Goal: Check status: Check status

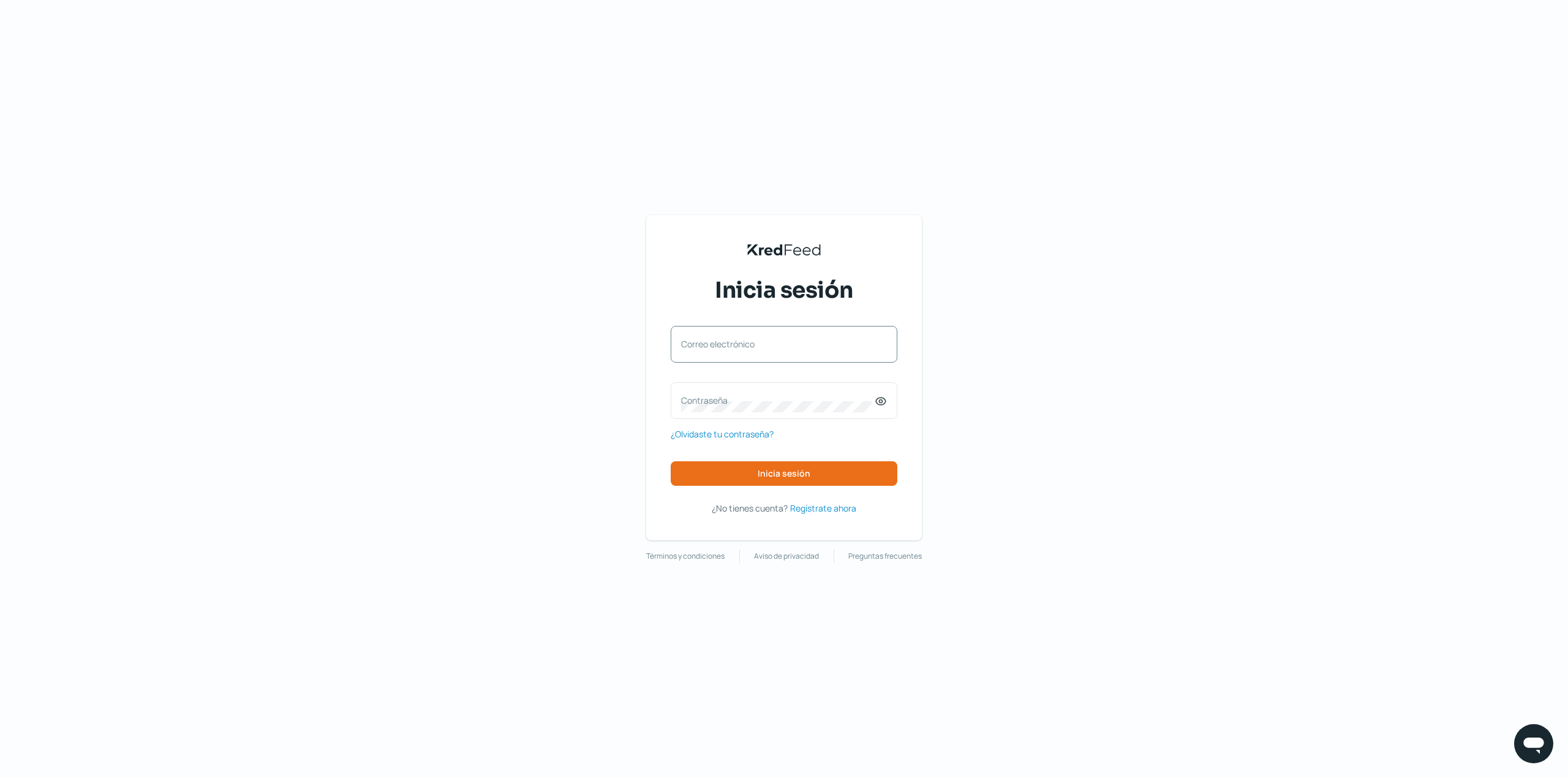
click at [768, 347] on label "Correo electrónico" at bounding box center [778, 344] width 194 height 12
click at [768, 347] on input "Correo electrónico" at bounding box center [784, 350] width 206 height 11
type input "contabilidad@gruporoech.com"
click at [772, 405] on label "Contraseña" at bounding box center [778, 400] width 194 height 12
click at [843, 465] on button "Inicia sesión" at bounding box center [783, 473] width 226 height 24
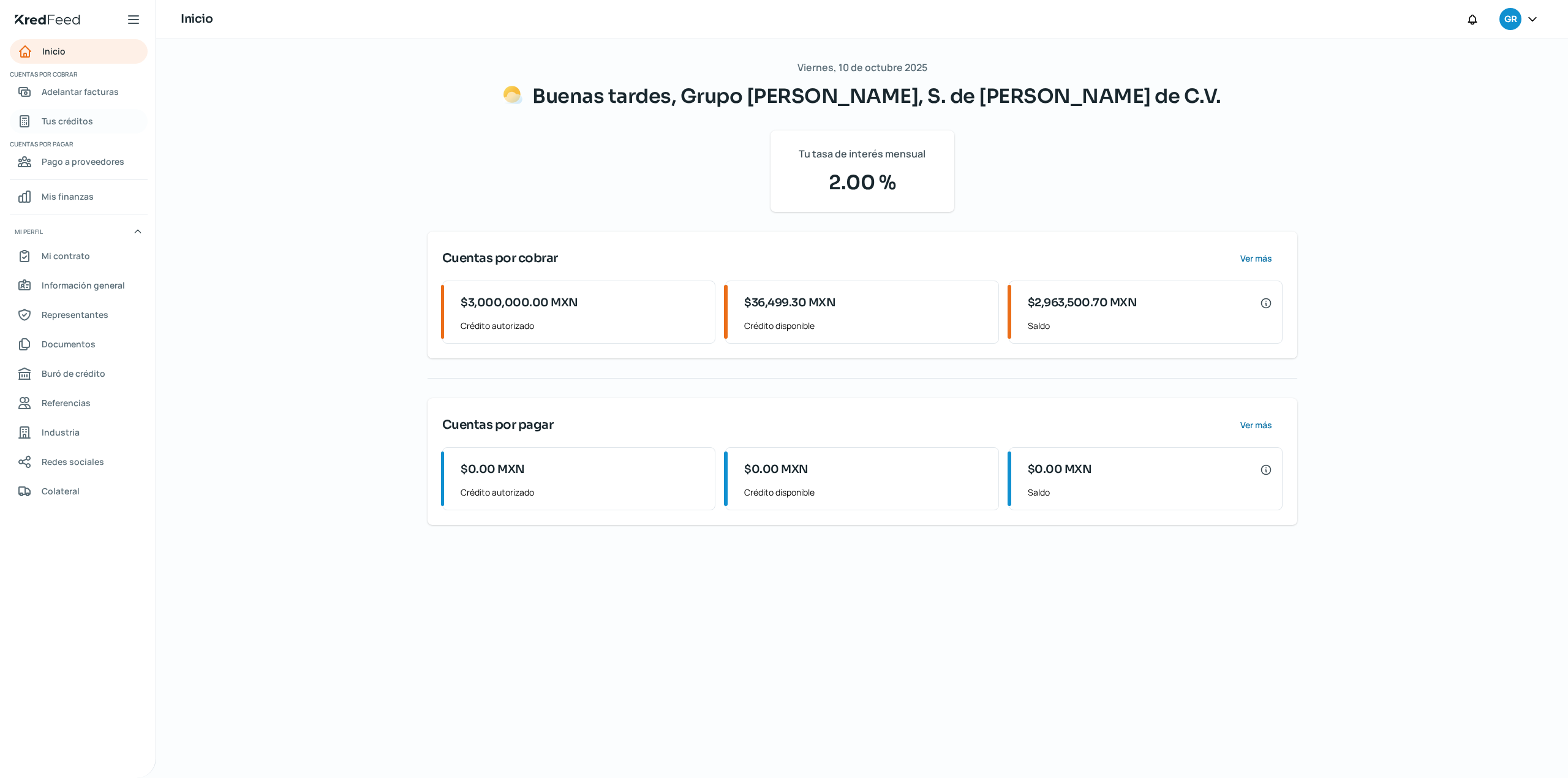
click at [91, 122] on span "Tus créditos" at bounding box center [68, 121] width 51 height 16
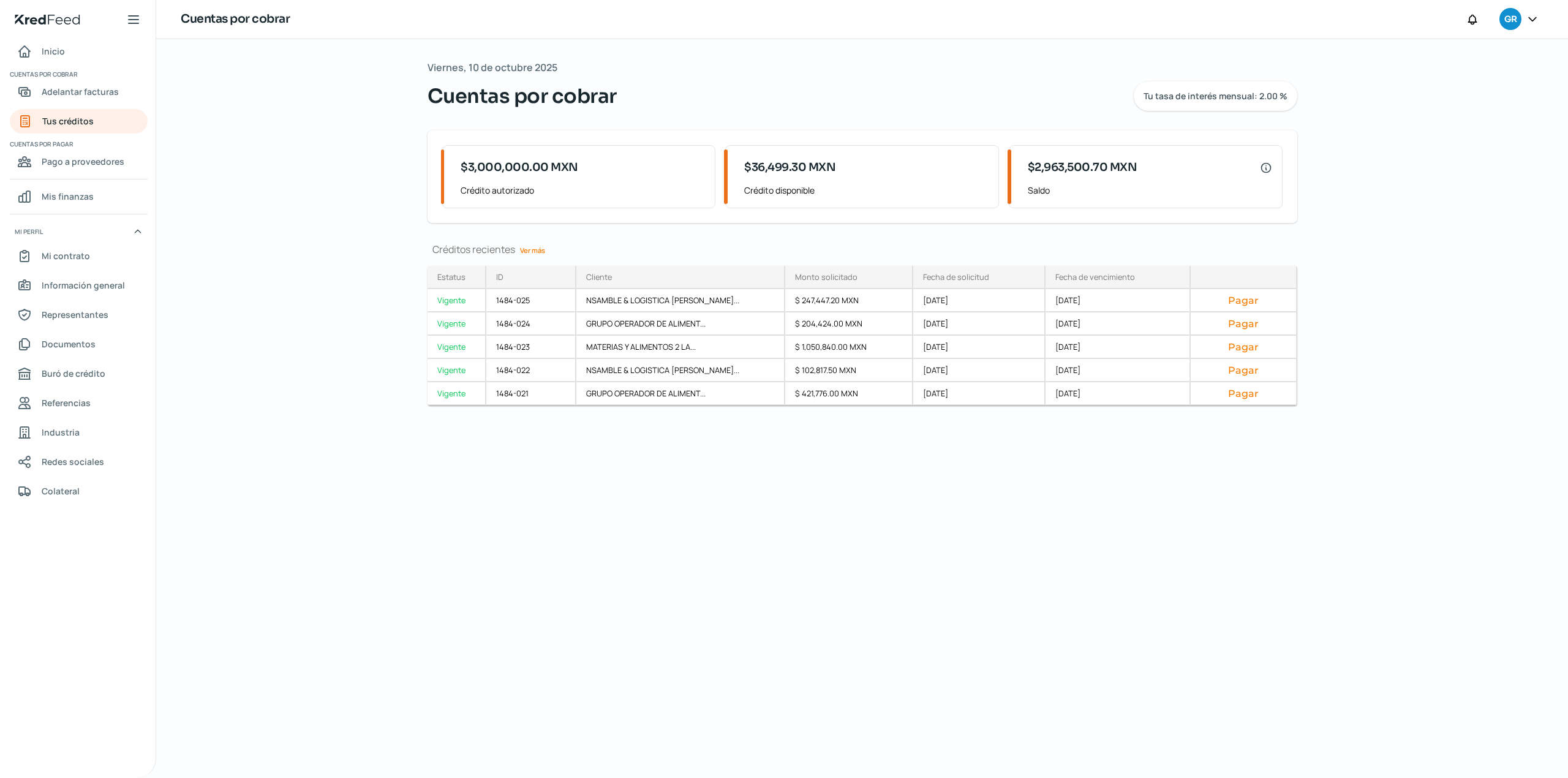
click at [530, 247] on link "Ver más" at bounding box center [532, 250] width 35 height 19
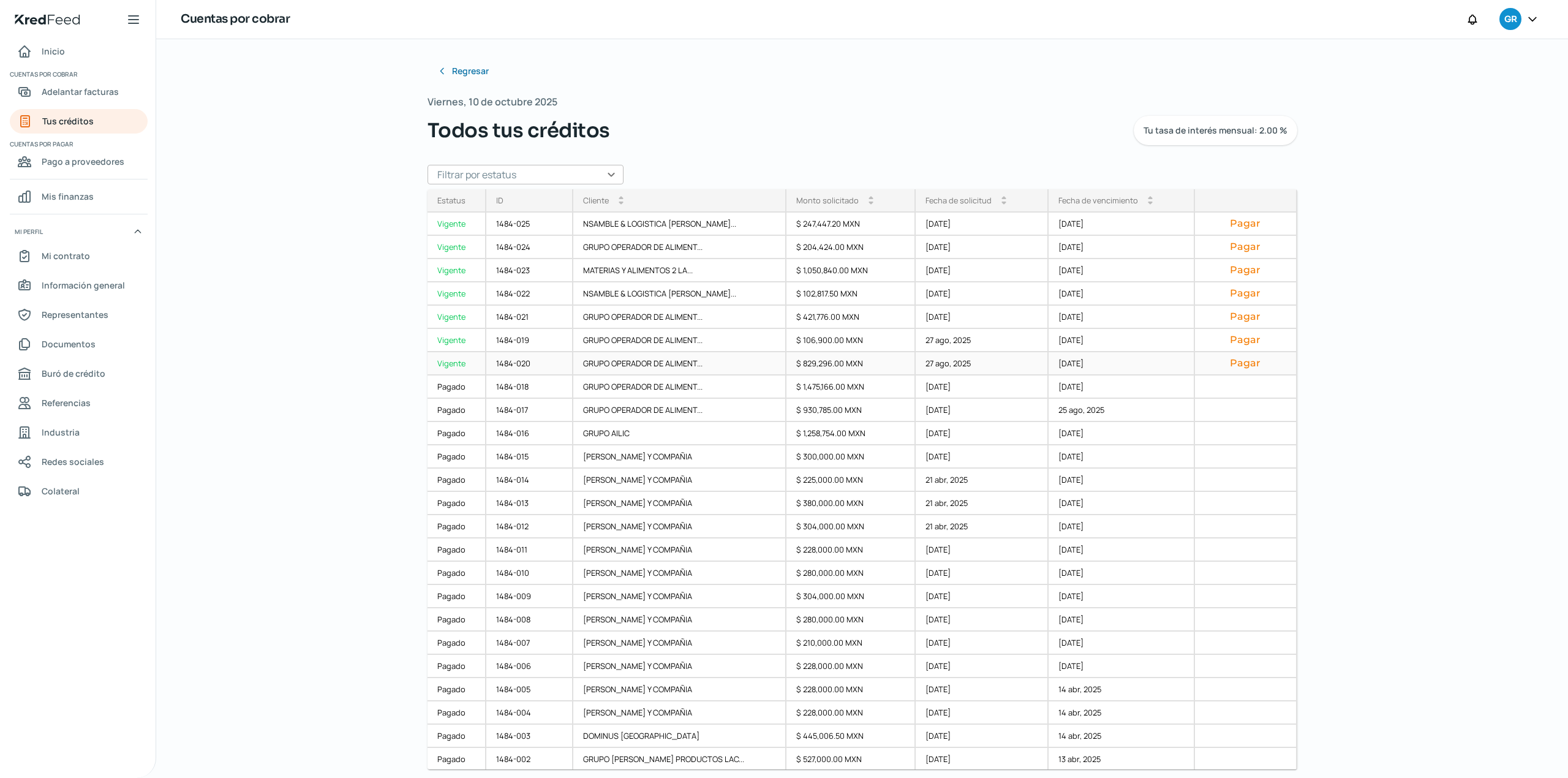
click at [709, 370] on div "GRUPO OPERADOR DE ALIMENT..." at bounding box center [680, 364] width 213 height 23
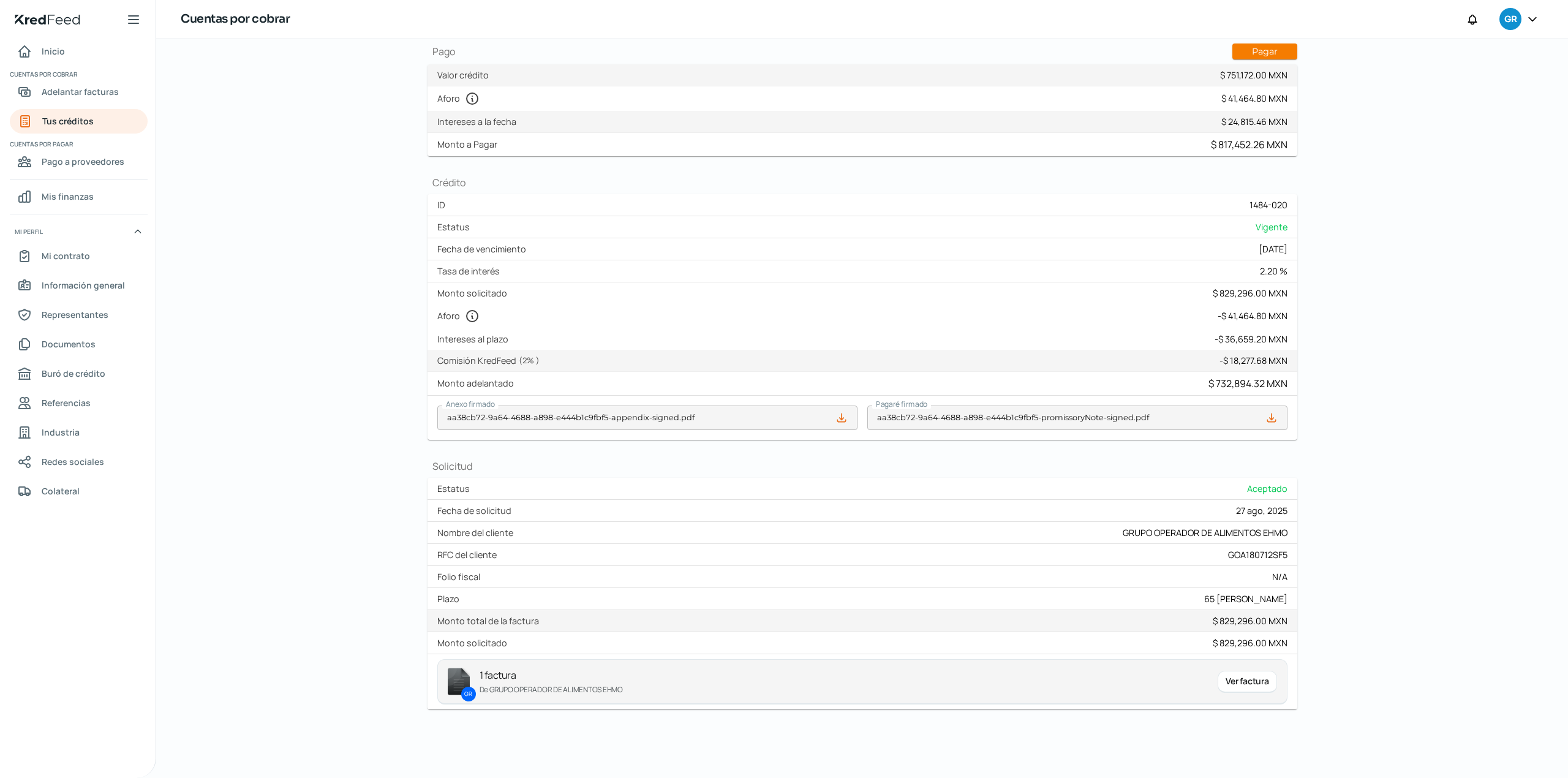
scroll to position [135, 0]
click at [1244, 685] on div "Ver factura" at bounding box center [1247, 682] width 59 height 22
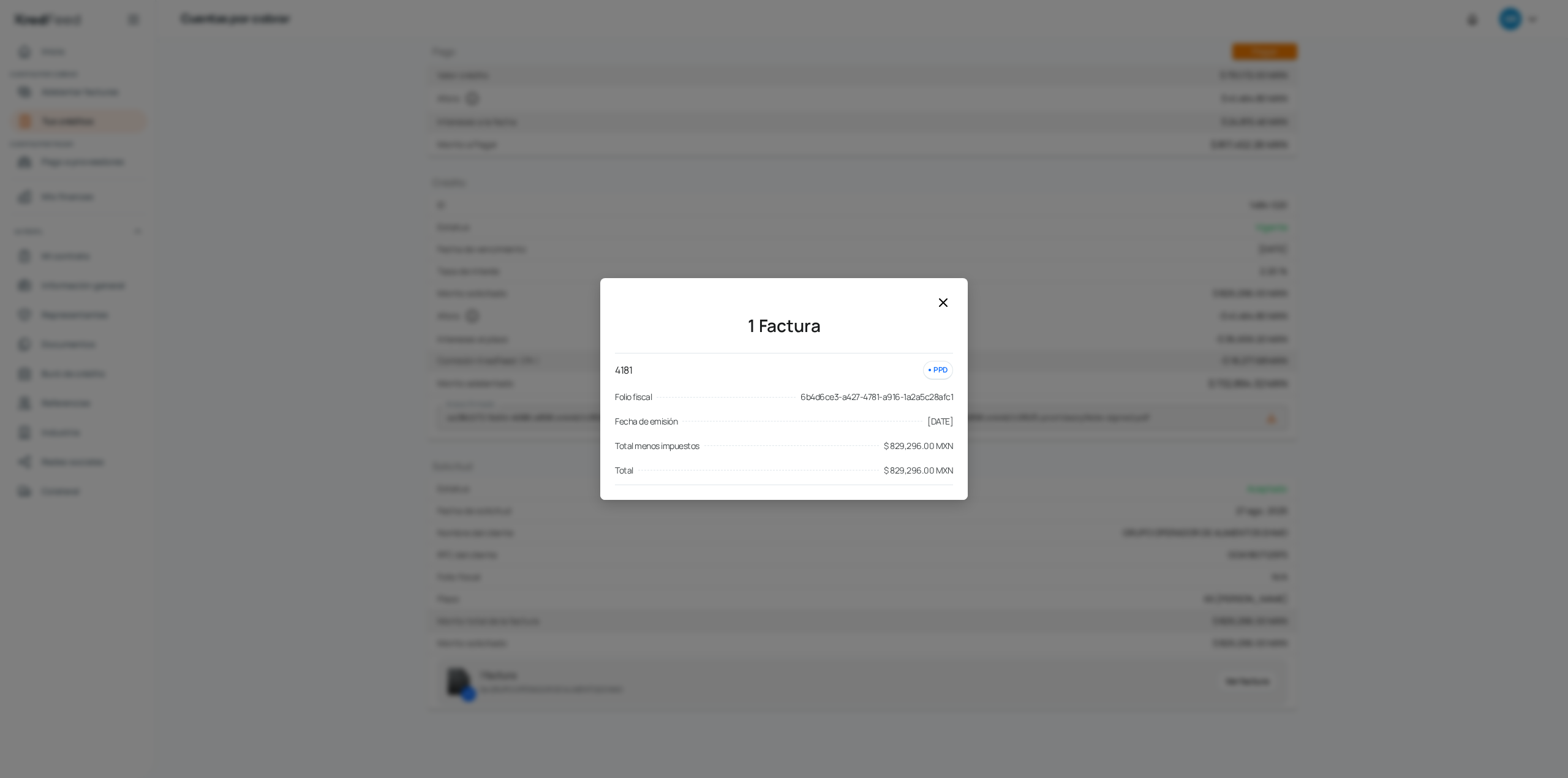
click at [941, 294] on div at bounding box center [943, 302] width 19 height 19
click at [943, 298] on icon at bounding box center [943, 303] width 15 height 15
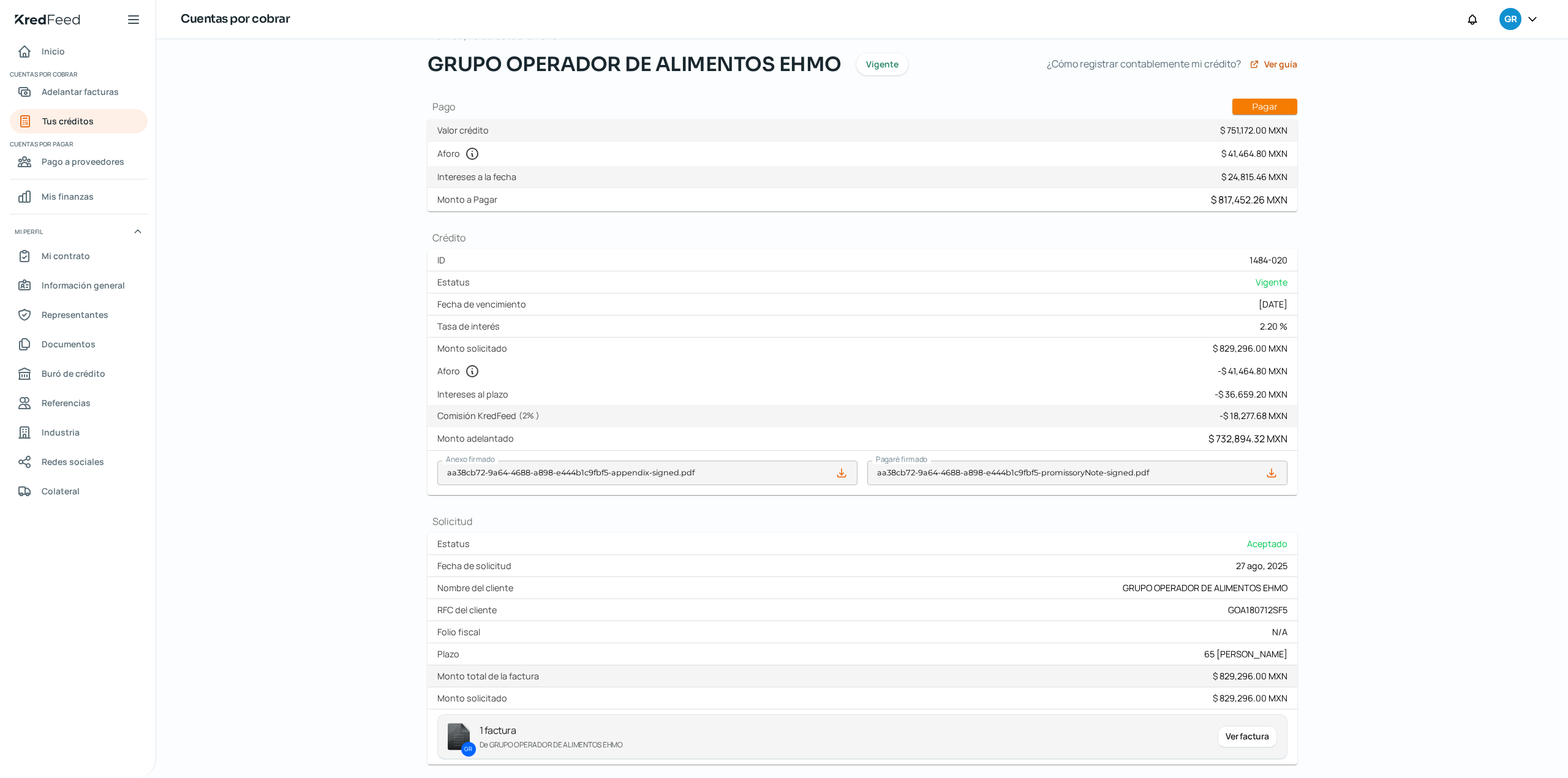
scroll to position [0, 0]
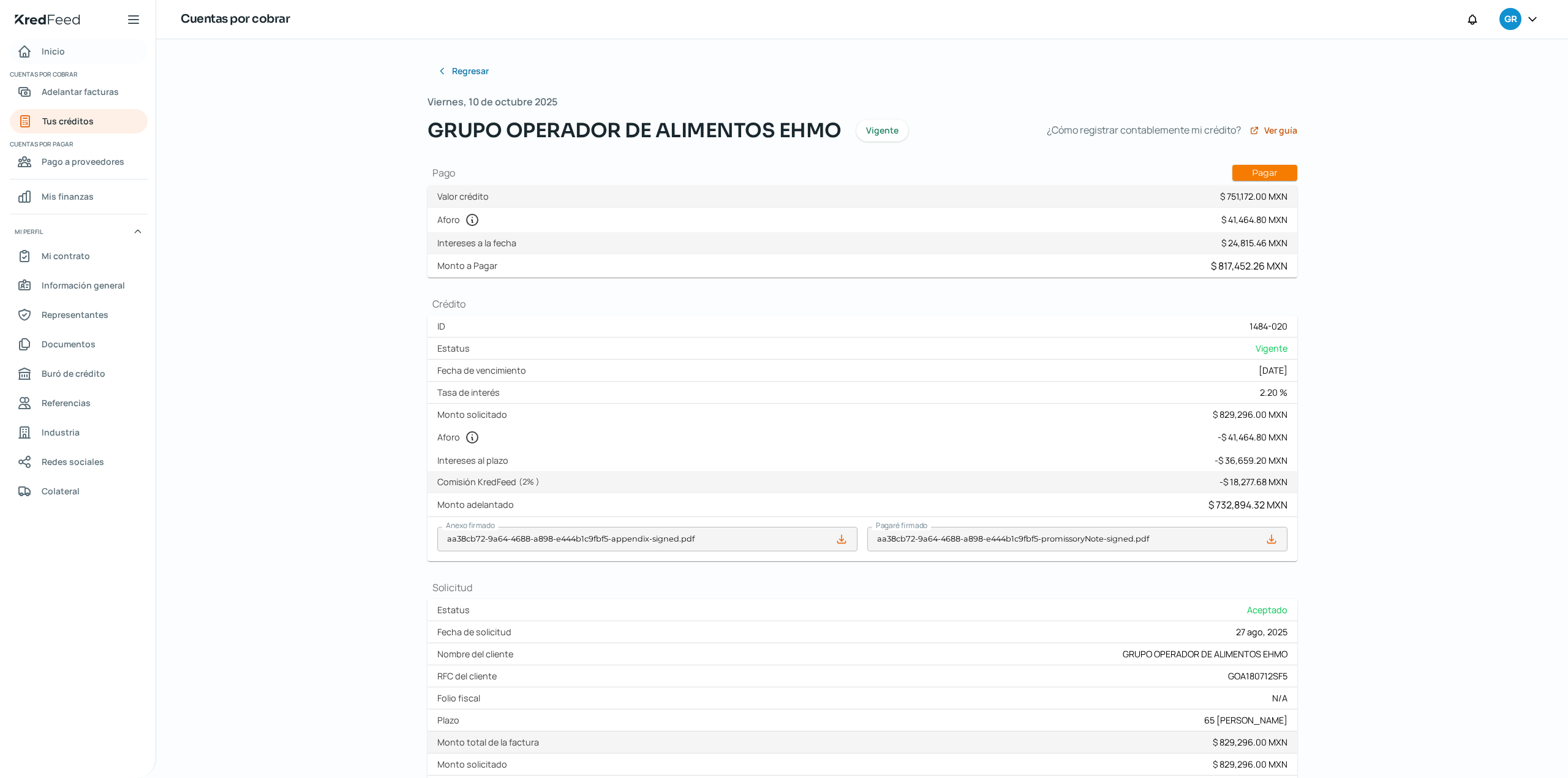
click at [67, 53] on link "Inicio" at bounding box center [79, 51] width 138 height 24
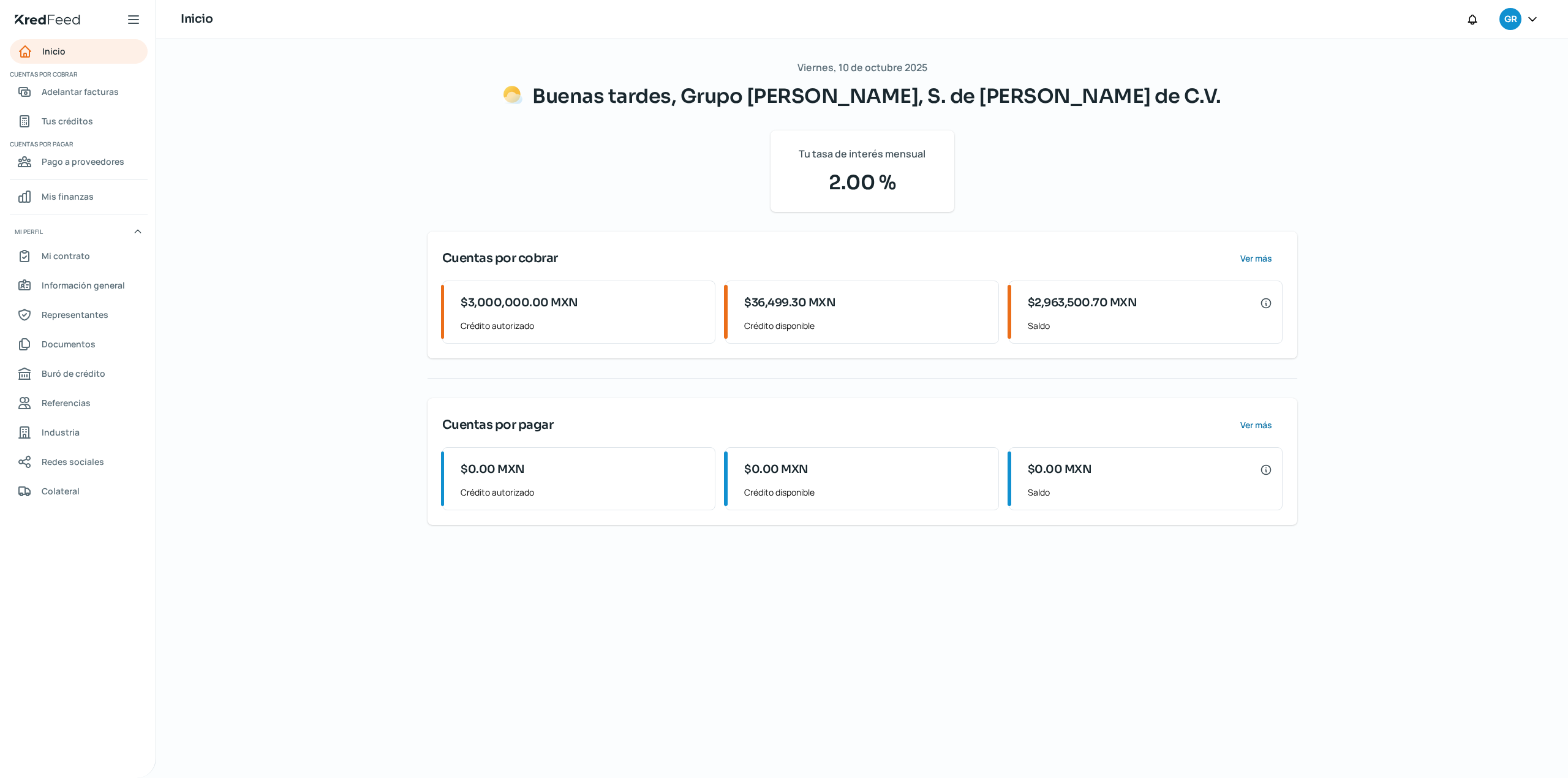
click at [794, 665] on div "Viernes, 10 de octubre 2025 Buenas tardes, Grupo Alimenticio Roech, S. de R.L. …" at bounding box center [862, 408] width 919 height 739
click at [234, 99] on div "Viernes, 10 de octubre 2025 Buenas tardes, Grupo Alimenticio Roech, S. de R.L. …" at bounding box center [862, 408] width 1412 height 739
click at [110, 53] on link "Inicio" at bounding box center [79, 51] width 138 height 24
click at [434, 131] on div "Viernes, 10 de octubre 2025 Buenas tardes, Grupo Alimenticio Roech, S. de R.L. …" at bounding box center [863, 292] width 870 height 466
